Goal: Transaction & Acquisition: Purchase product/service

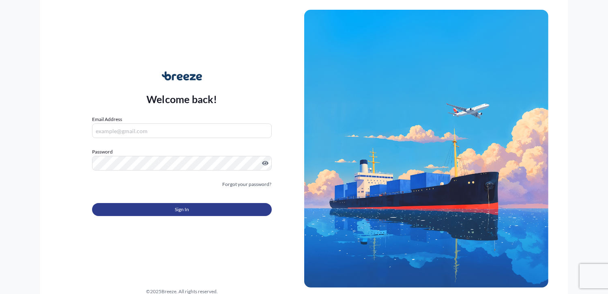
type input "[PERSON_NAME][EMAIL_ADDRESS][DOMAIN_NAME]"
click at [202, 207] on button "Sign In" at bounding box center [181, 209] width 179 height 13
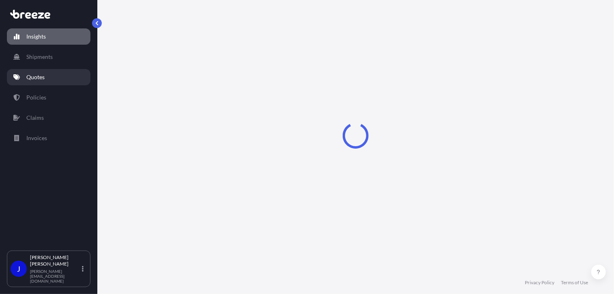
click at [38, 71] on link "Quotes" at bounding box center [49, 77] width 84 height 16
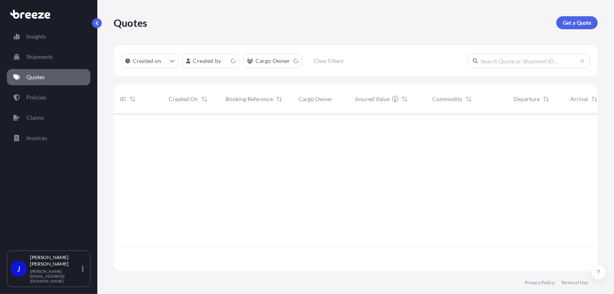
scroll to position [156, 478]
click at [574, 23] on p "Get a Quote" at bounding box center [577, 23] width 28 height 8
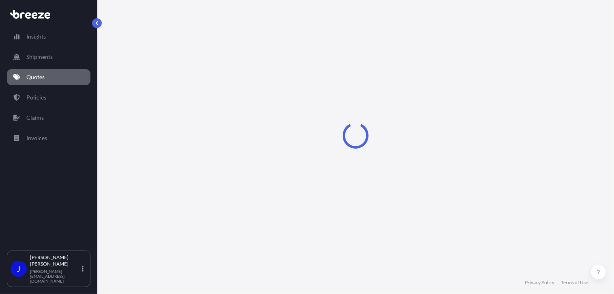
select select "Sea"
select select "1"
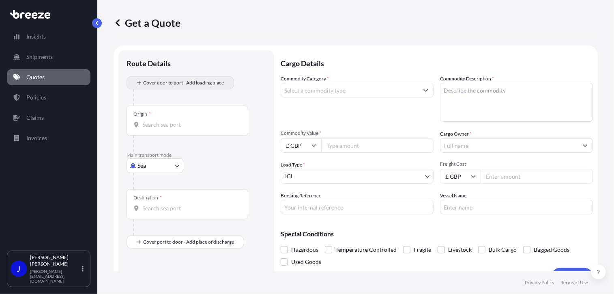
scroll to position [13, 0]
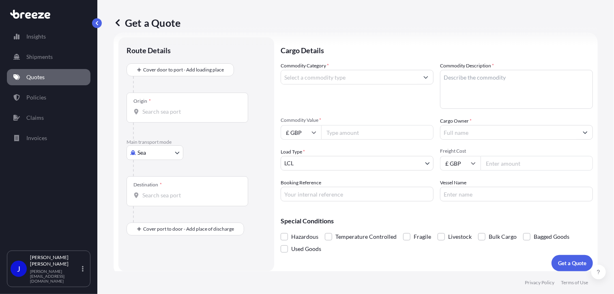
click at [160, 150] on body "Insights Shipments Quotes Policies Claims Invoices J [PERSON_NAME] [PERSON_NAME…" at bounding box center [307, 147] width 614 height 294
click at [156, 204] on div "Road" at bounding box center [155, 202] width 50 height 15
select select "Road"
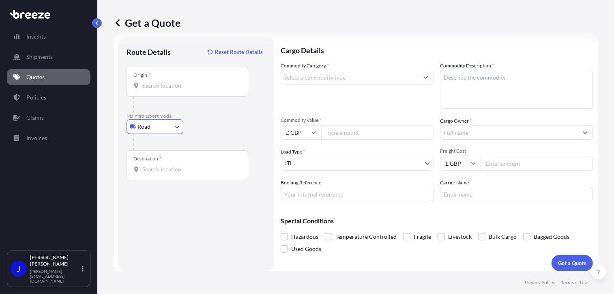
click at [180, 88] on input "Origin *" at bounding box center [190, 86] width 96 height 8
click at [191, 91] on div "Origin *" at bounding box center [188, 82] width 122 height 30
click at [191, 90] on input "Origin * Please select an origin" at bounding box center [190, 86] width 96 height 8
click at [200, 84] on input "SM1 E3PG" at bounding box center [190, 86] width 96 height 8
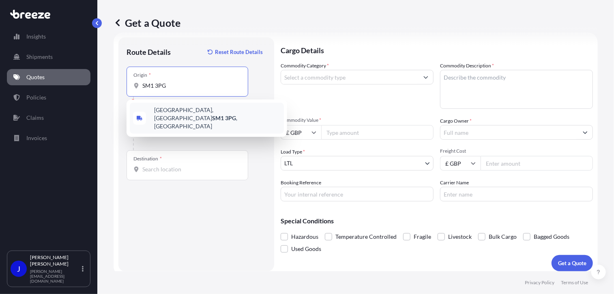
click at [207, 115] on span "[GEOGRAPHIC_DATA][STREET_ADDRESS][PERSON_NAME][GEOGRAPHIC_DATA]" at bounding box center [217, 118] width 127 height 24
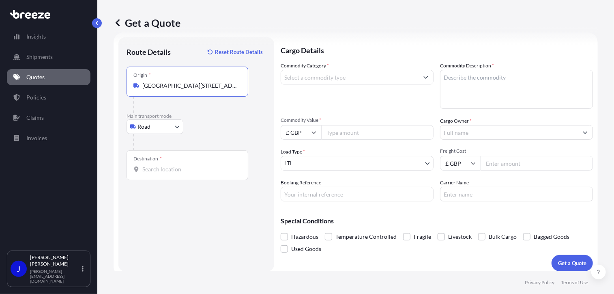
type input "[GEOGRAPHIC_DATA][STREET_ADDRESS][PERSON_NAME][GEOGRAPHIC_DATA]"
click at [169, 170] on input "Destination *" at bounding box center [190, 169] width 96 height 8
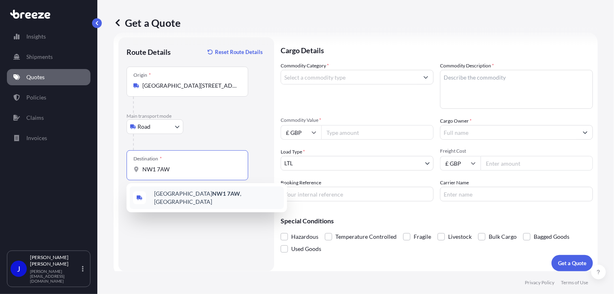
click at [174, 206] on div "London NW1 7AW , [GEOGRAPHIC_DATA]" at bounding box center [207, 197] width 161 height 29
click at [188, 189] on div "London NW1 7AW , [GEOGRAPHIC_DATA]" at bounding box center [207, 197] width 154 height 23
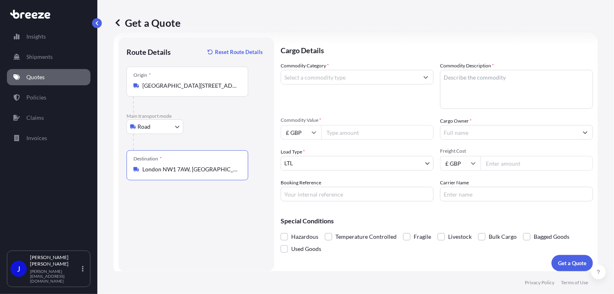
type input "London NW1 7AW, [GEOGRAPHIC_DATA]"
click at [322, 76] on input "Commodity Category *" at bounding box center [350, 77] width 138 height 15
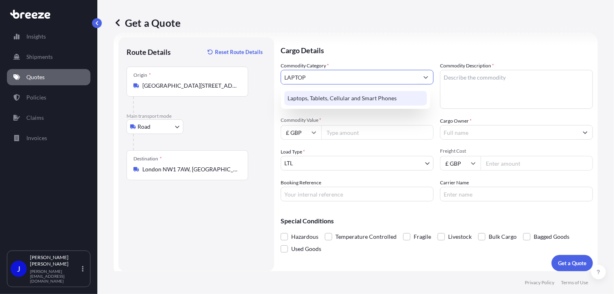
click at [321, 98] on div "Laptops, Tablets, Cellular and Smart Phones" at bounding box center [355, 98] width 143 height 15
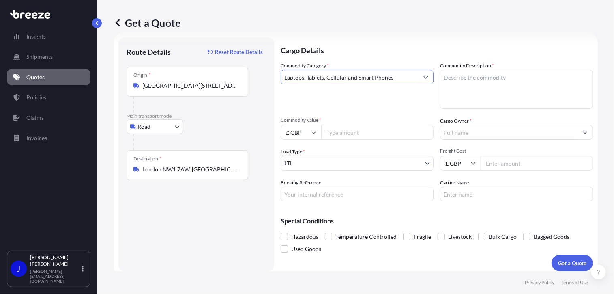
type input "Laptops, Tablets, Cellular and Smart Phones"
click at [346, 132] on input "Commodity Value *" at bounding box center [377, 132] width 112 height 15
type input "1200"
click at [351, 196] on input "Booking Reference" at bounding box center [357, 194] width 153 height 15
paste input "2216594"
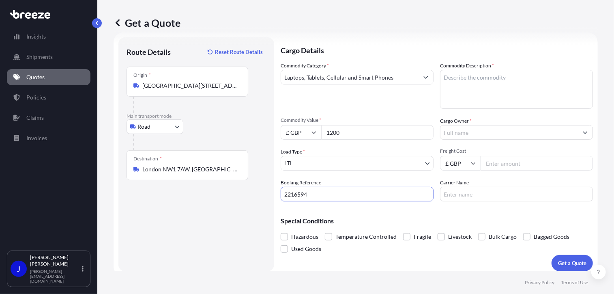
type input "2216594"
click at [471, 80] on textarea "Commodity Description *" at bounding box center [516, 89] width 153 height 39
type textarea "LAPTOP"
click at [462, 129] on input "Cargo Owner *" at bounding box center [510, 132] width 138 height 15
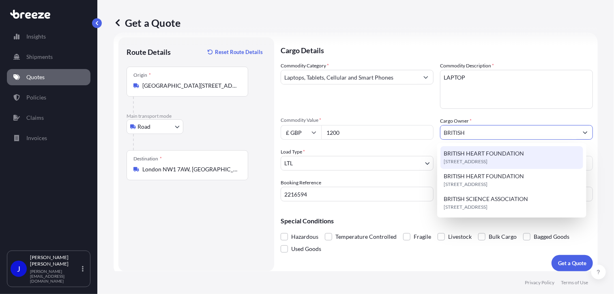
click at [477, 154] on span "BRITISH HEART FOUNDATION" at bounding box center [484, 153] width 80 height 8
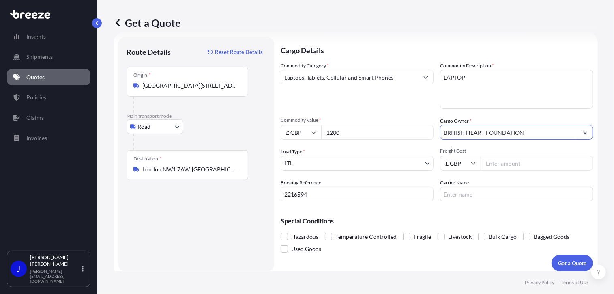
type input "BRITISH HEART FOUNDATION"
click at [470, 193] on input "Carrier Name" at bounding box center [516, 194] width 153 height 15
click at [501, 162] on input "Freight Cost" at bounding box center [537, 163] width 112 height 15
type input "30.80"
click at [559, 258] on button "Get a Quote" at bounding box center [572, 263] width 41 height 16
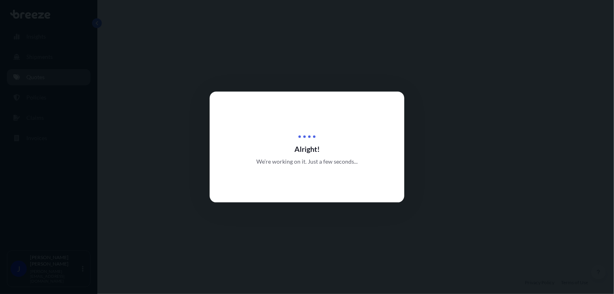
select select "Road"
select select "1"
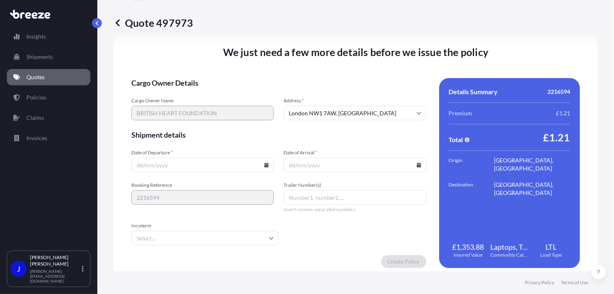
scroll to position [1011, 0]
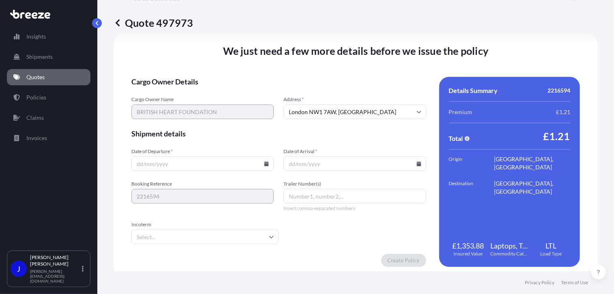
click at [265, 162] on icon at bounding box center [267, 163] width 4 height 5
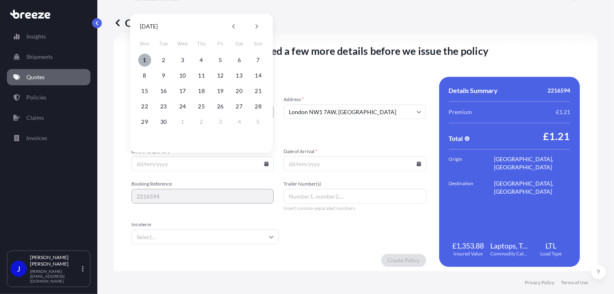
click at [144, 61] on button "1" at bounding box center [144, 60] width 13 height 13
type input "[DATE]"
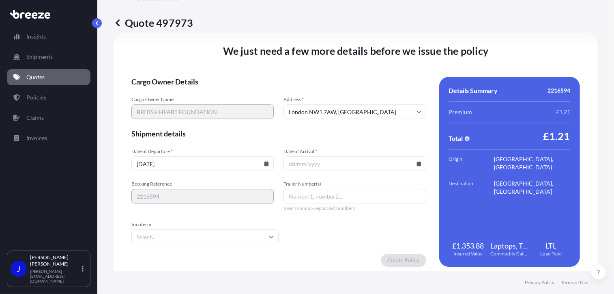
click at [417, 162] on icon at bounding box center [419, 163] width 4 height 5
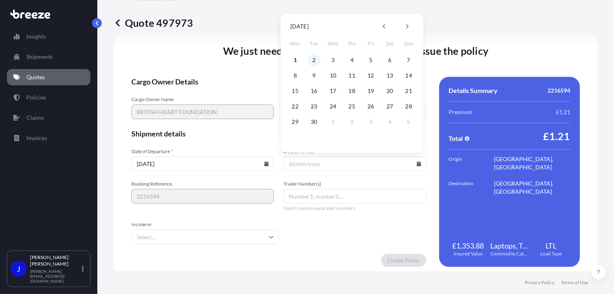
click at [315, 56] on button "2" at bounding box center [314, 60] width 13 height 13
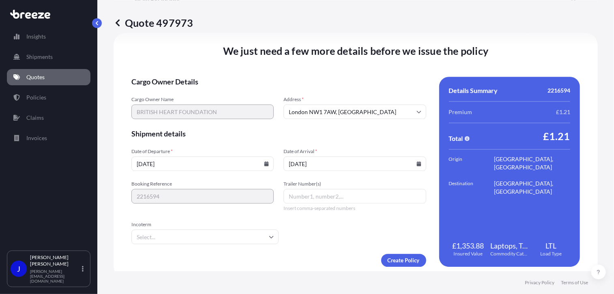
type input "[DATE]"
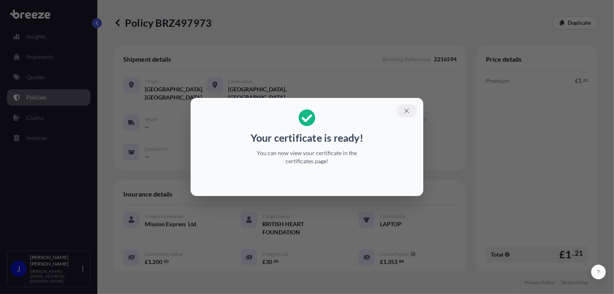
click at [404, 111] on icon "button" at bounding box center [406, 110] width 7 height 7
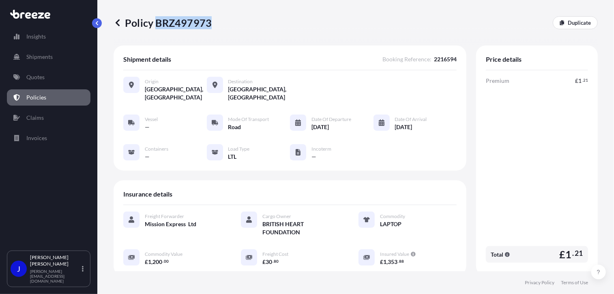
drag, startPoint x: 157, startPoint y: 23, endPoint x: 209, endPoint y: 26, distance: 51.2
click at [209, 26] on p "Policy BRZ497973" at bounding box center [163, 22] width 98 height 13
drag, startPoint x: 209, startPoint y: 26, endPoint x: 203, endPoint y: 24, distance: 6.0
copy p "BRZ497973"
